Goal: Task Accomplishment & Management: Manage account settings

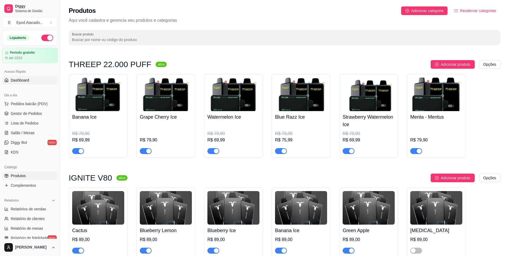
click at [20, 82] on span "Dashboard" at bounding box center [20, 80] width 19 height 5
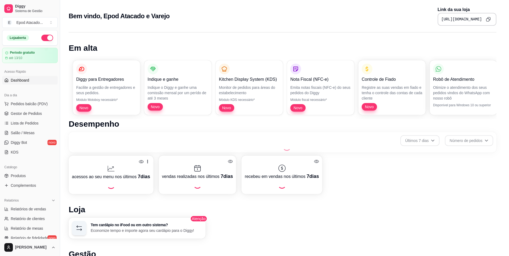
scroll to position [122, 0]
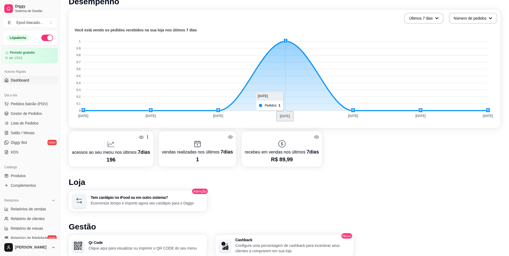
click at [284, 90] on foreignobject at bounding box center [284, 74] width 425 height 94
click at [286, 157] on p "R$ 89,99" at bounding box center [282, 160] width 74 height 8
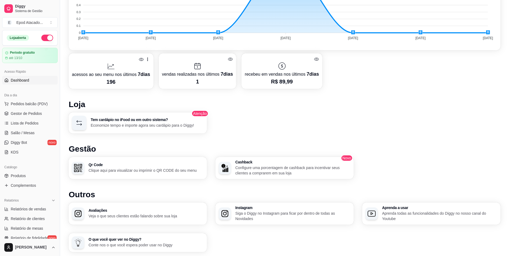
scroll to position [110, 0]
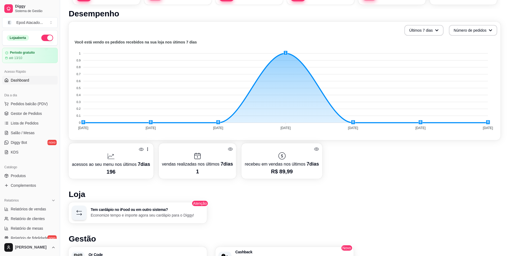
click at [192, 173] on p "1" at bounding box center [197, 172] width 71 height 8
click at [223, 129] on tspan "[DATE]" at bounding box center [218, 128] width 10 height 4
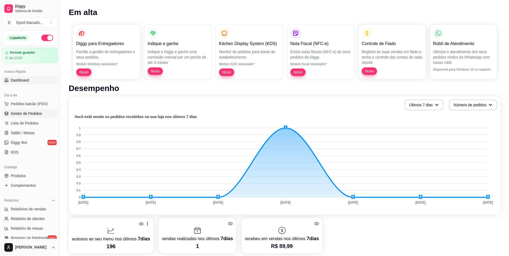
scroll to position [30, 0]
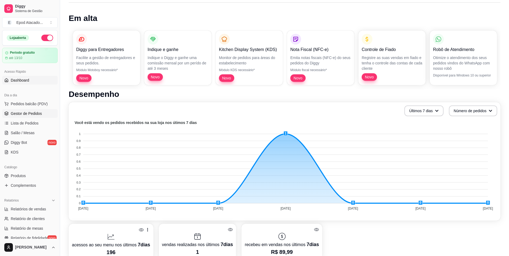
click at [32, 112] on span "Gestor de Pedidos" at bounding box center [26, 113] width 31 height 5
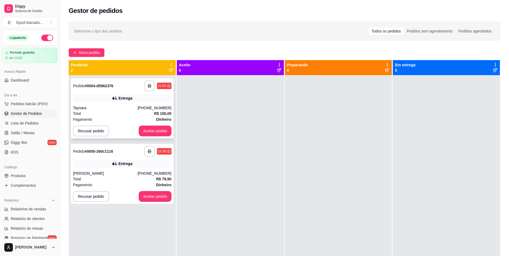
click at [112, 113] on div "Total R$ 150,00" at bounding box center [122, 114] width 99 height 6
click at [101, 162] on div "Entrega" at bounding box center [122, 164] width 99 height 8
click at [147, 197] on button "Aceitar pedido" at bounding box center [155, 196] width 32 height 10
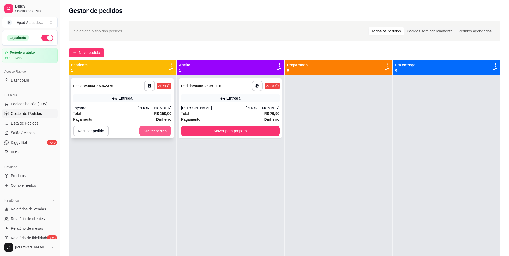
click at [147, 133] on button "Aceitar pedido" at bounding box center [155, 131] width 32 height 10
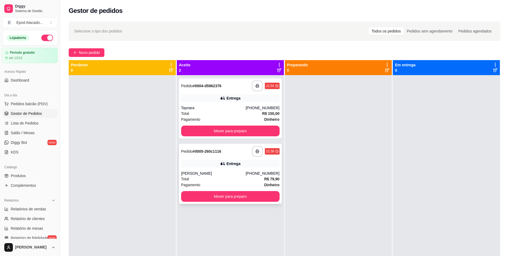
click at [223, 165] on icon at bounding box center [222, 163] width 5 height 5
click at [203, 111] on div "Total R$ 150,00" at bounding box center [230, 114] width 99 height 6
